Goal: Information Seeking & Learning: Learn about a topic

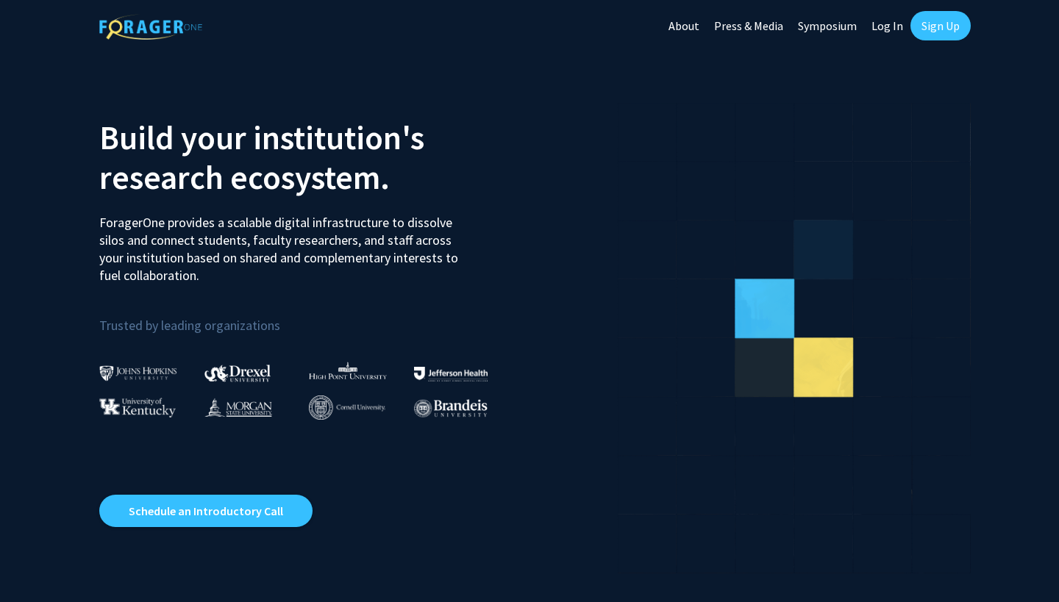
click at [878, 15] on link "Log In" at bounding box center [887, 25] width 46 height 51
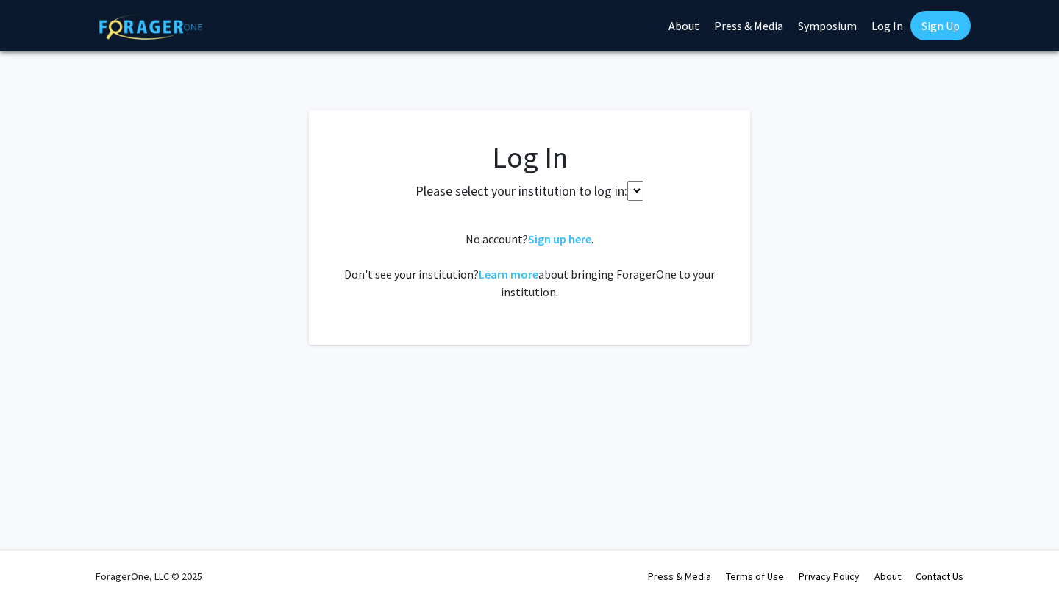
select select
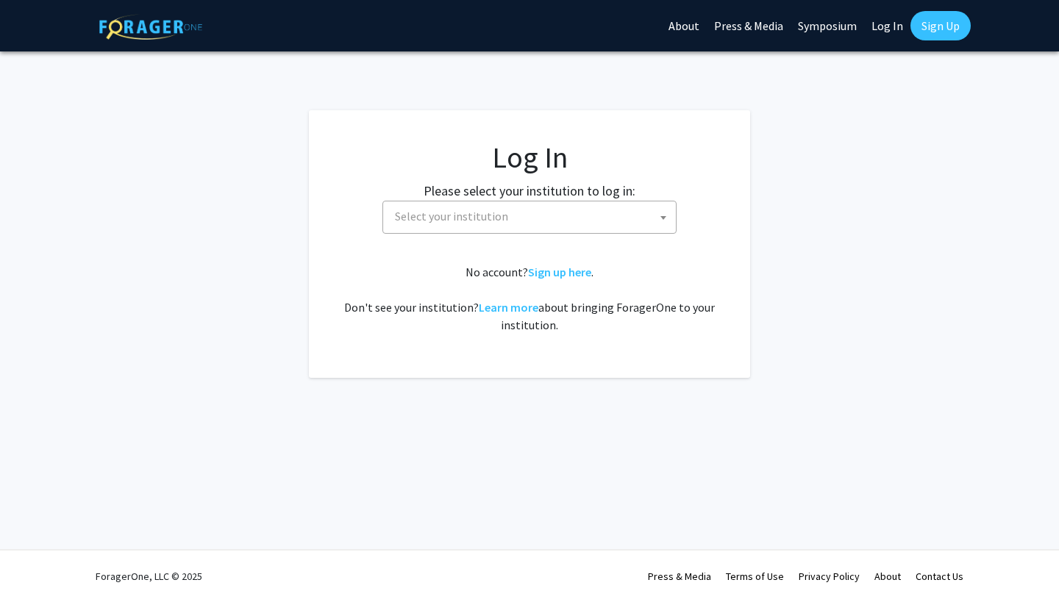
click at [569, 230] on span "Select your institution" at bounding box center [532, 217] width 287 height 30
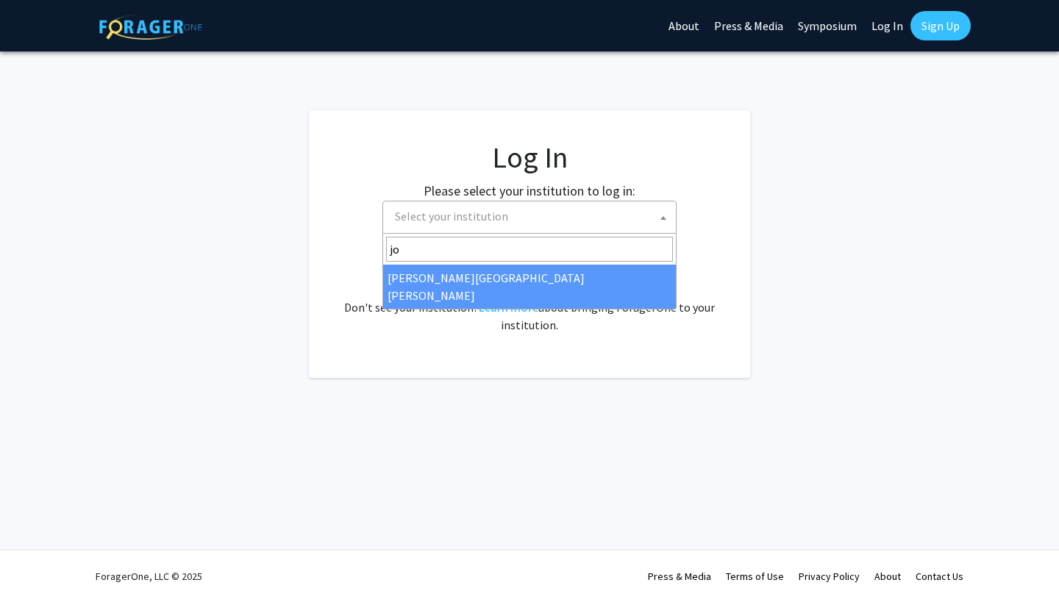
type input "jo"
select select "1"
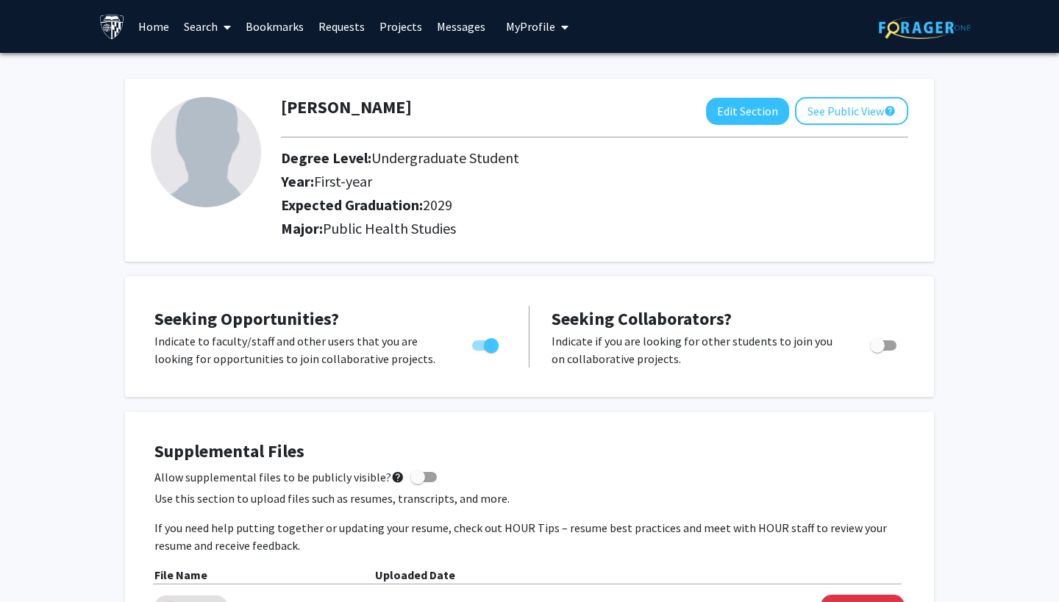
click at [395, 28] on link "Projects" at bounding box center [400, 26] width 57 height 51
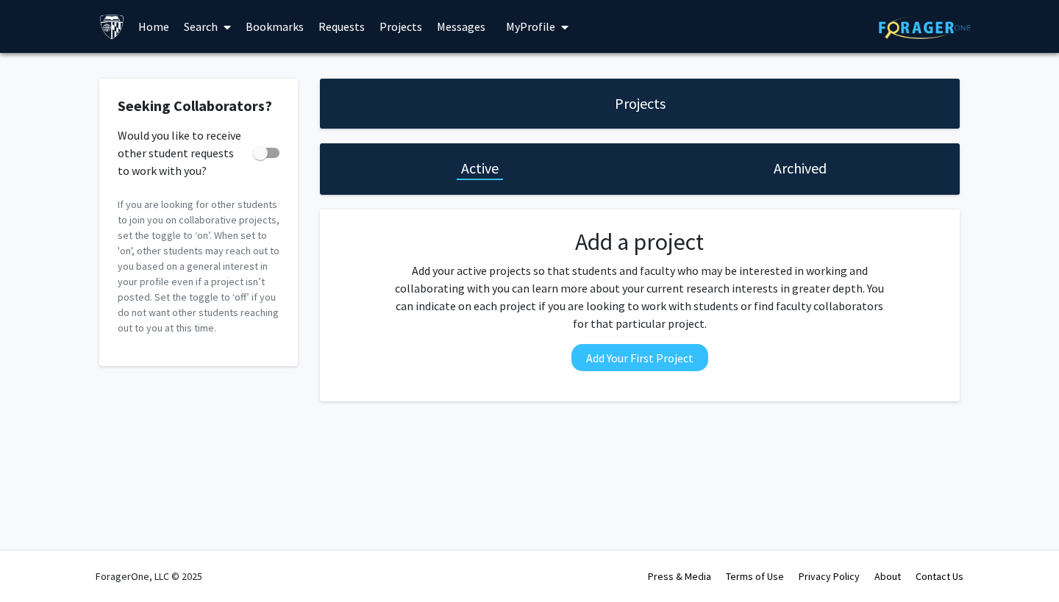
click at [221, 25] on span at bounding box center [224, 26] width 13 height 51
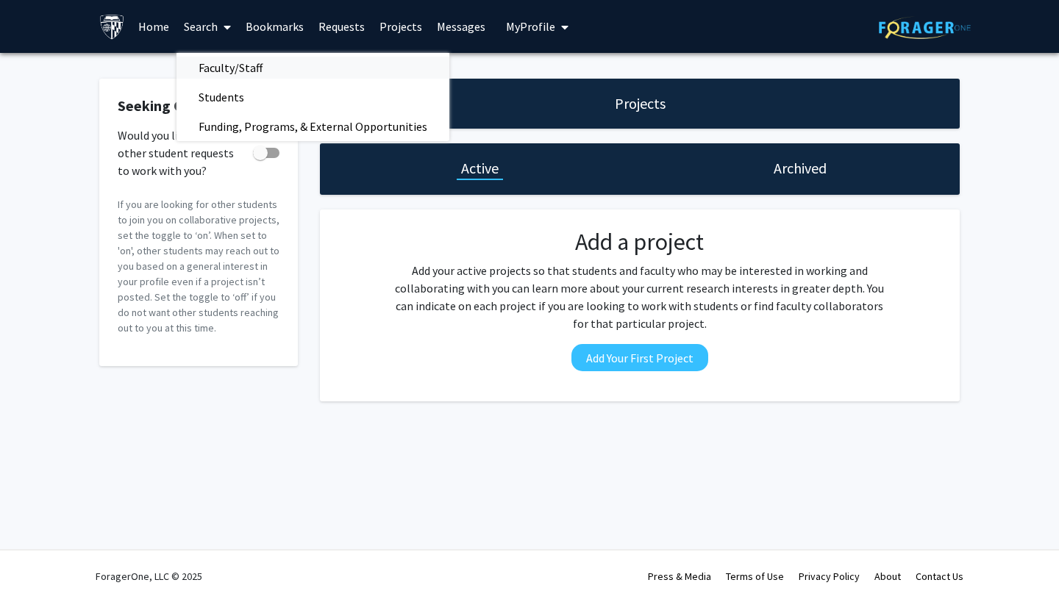
click at [229, 63] on span "Faculty/Staff" at bounding box center [231, 67] width 108 height 29
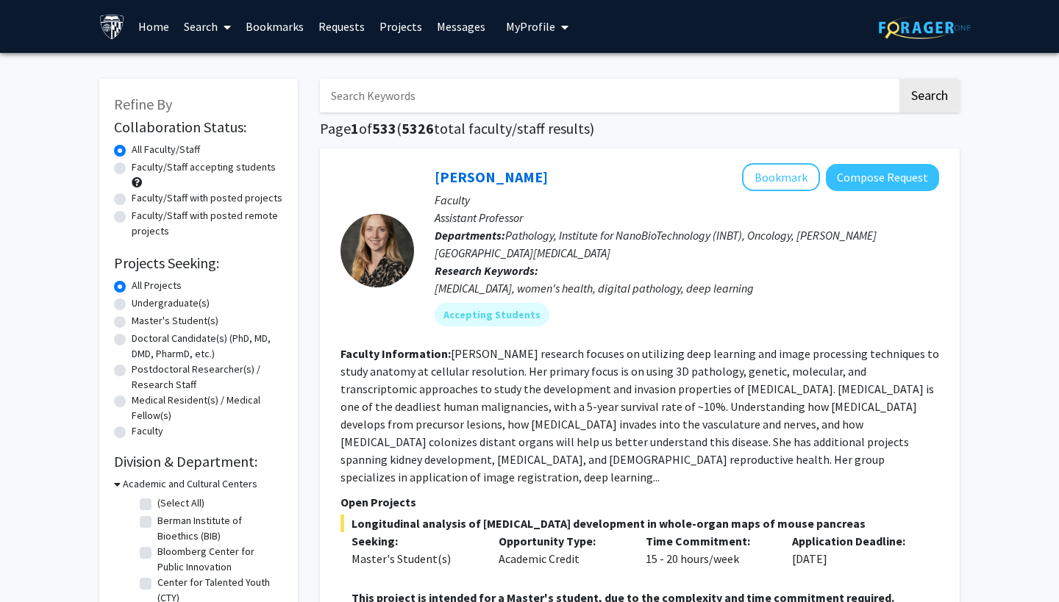
click at [198, 172] on label "Faculty/Staff accepting students" at bounding box center [204, 167] width 144 height 15
click at [141, 169] on input "Faculty/Staff accepting students" at bounding box center [137, 165] width 10 height 10
radio input "true"
click at [163, 305] on label "Undergraduate(s)" at bounding box center [171, 303] width 78 height 15
click at [141, 305] on input "Undergraduate(s)" at bounding box center [137, 301] width 10 height 10
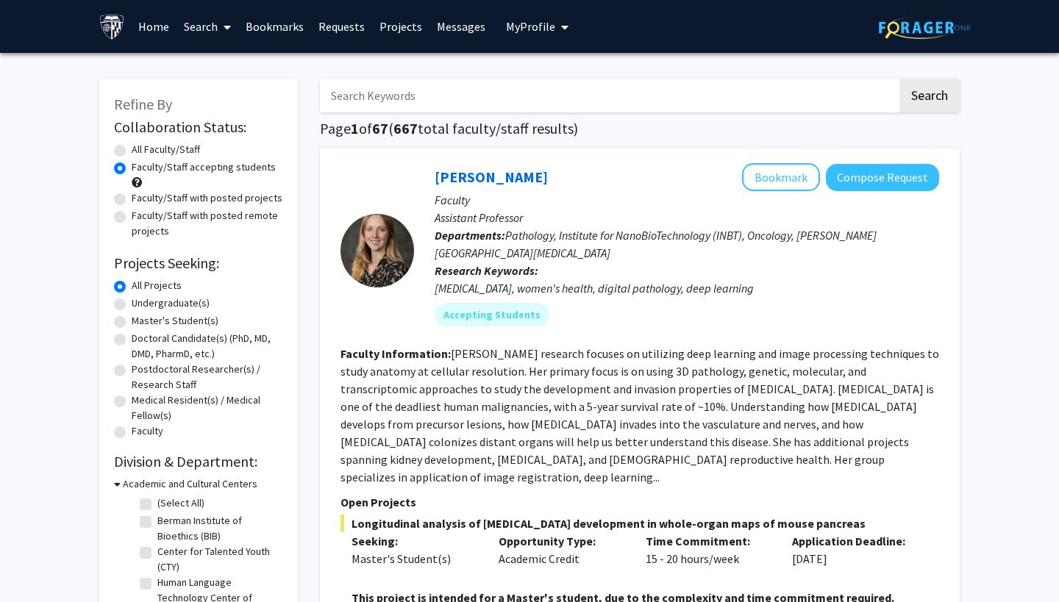
radio input "true"
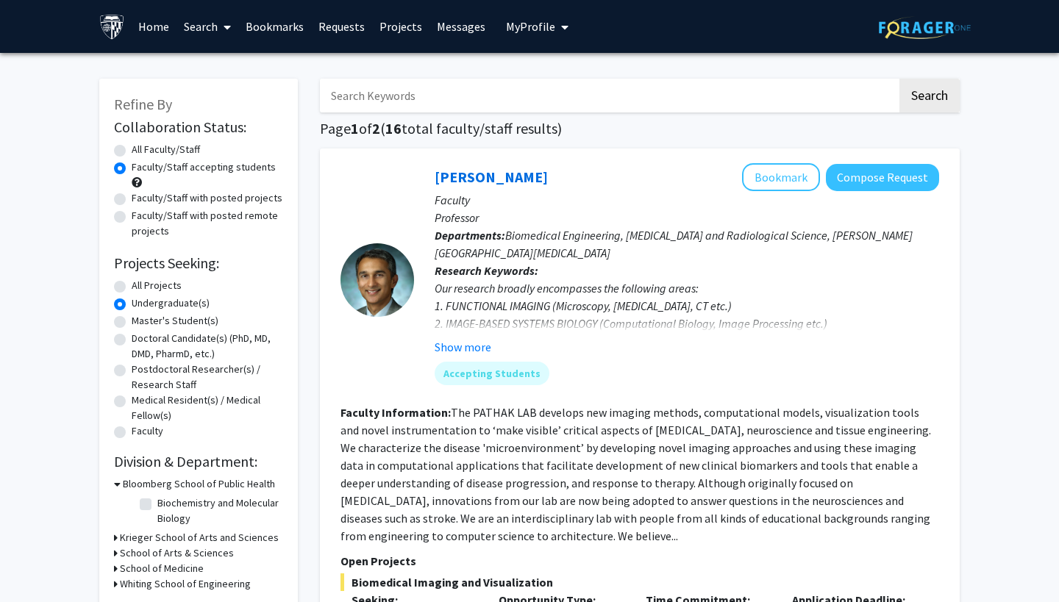
click at [149, 285] on label "All Projects" at bounding box center [157, 285] width 50 height 15
click at [141, 285] on input "All Projects" at bounding box center [137, 283] width 10 height 10
radio input "true"
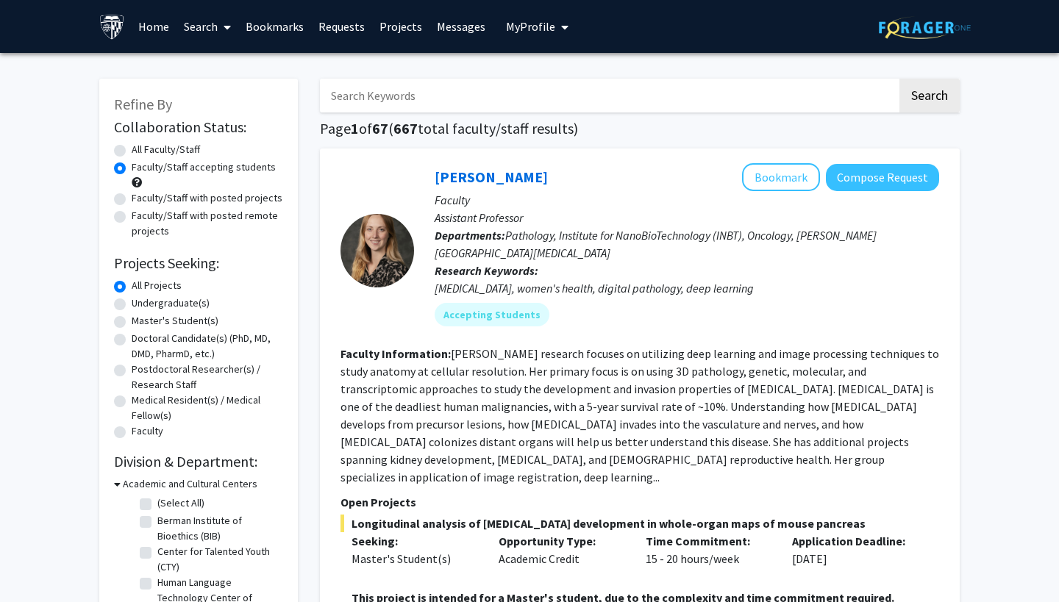
click at [492, 85] on input "Search Keywords" at bounding box center [608, 96] width 577 height 34
type input "lab"
click at [929, 98] on button "Search" at bounding box center [929, 96] width 60 height 34
radio input "true"
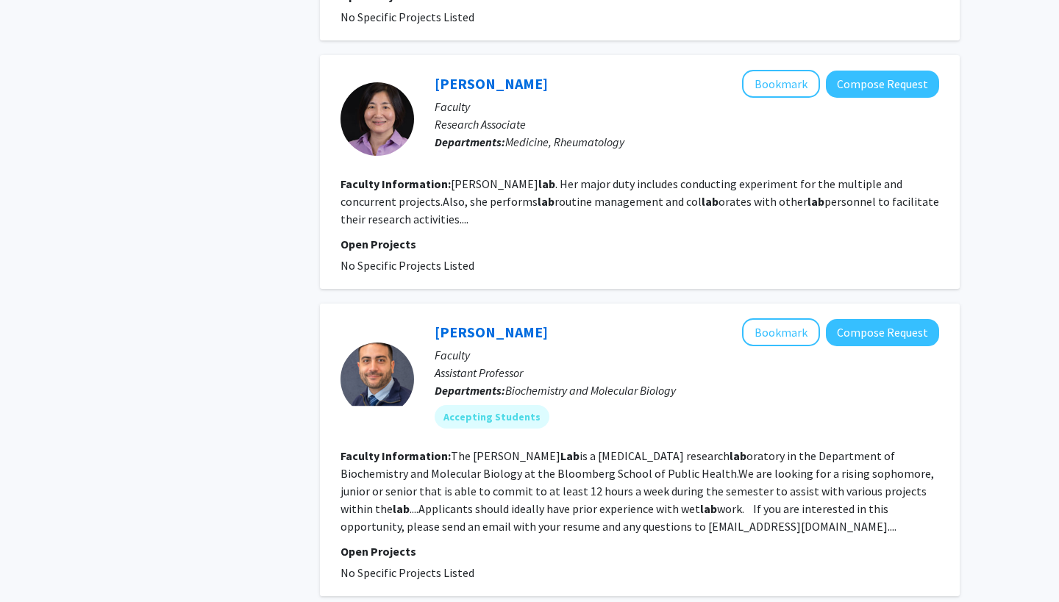
scroll to position [2209, 0]
